Goal: Information Seeking & Learning: Learn about a topic

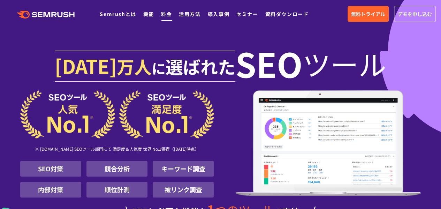
click at [168, 13] on link "料金" at bounding box center [166, 13] width 11 height 7
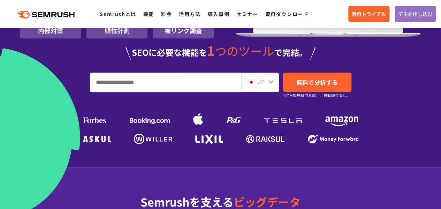
scroll to position [174, 0]
